Goal: Task Accomplishment & Management: Use online tool/utility

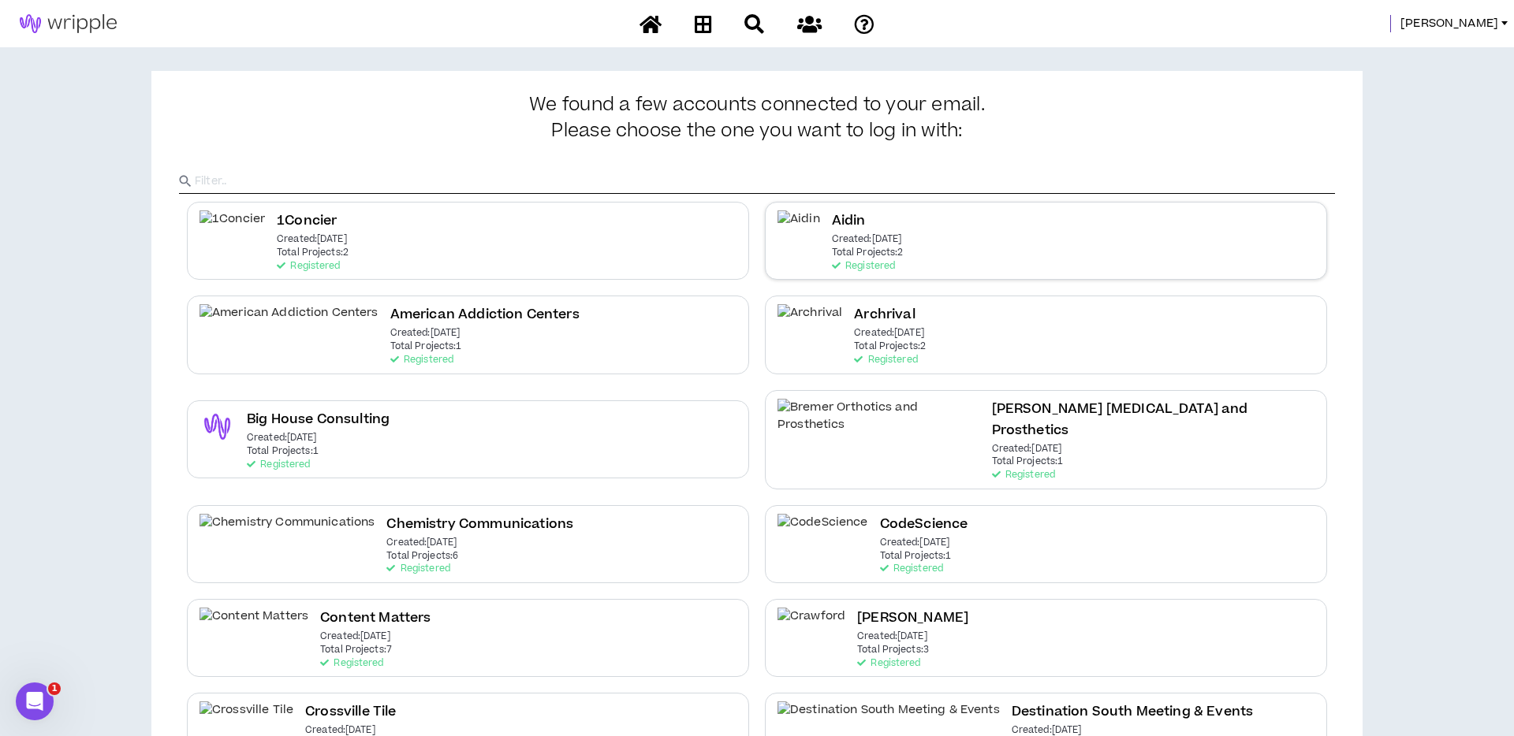
click at [840, 236] on p "Created: Mar 21 2023" at bounding box center [867, 239] width 70 height 11
